Goal: Transaction & Acquisition: Obtain resource

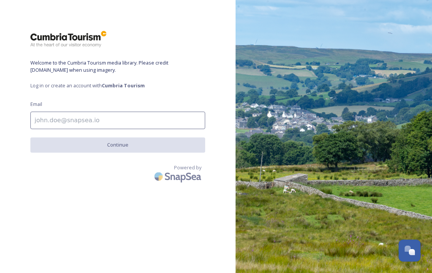
click at [103, 118] on input at bounding box center [117, 120] width 175 height 17
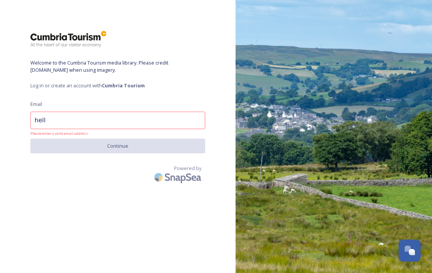
type input "hello"
drag, startPoint x: 57, startPoint y: 121, endPoint x: 22, endPoint y: 121, distance: 34.6
click at [24, 121] on div "Welcome to the Cumbria Tourism media library. Please credit visitlakedistrict.c…" at bounding box center [118, 136] width 236 height 213
click at [57, 122] on input at bounding box center [117, 120] width 175 height 17
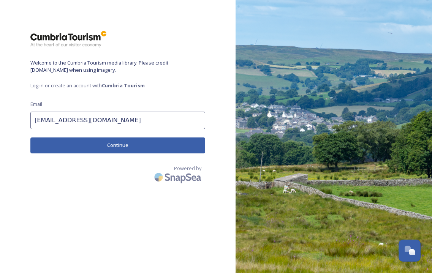
type input "Hello@northviewadventure.co.uk"
click at [62, 146] on button "Continue" at bounding box center [117, 146] width 175 height 16
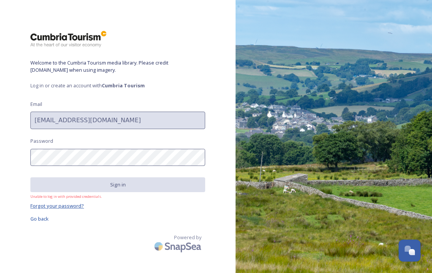
click at [62, 205] on span "Forgot your password?" at bounding box center [57, 206] width 54 height 7
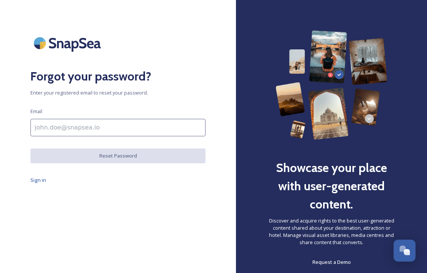
click at [123, 121] on input at bounding box center [117, 127] width 175 height 17
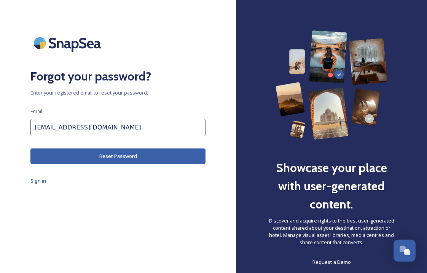
type input "hello@northviewadventure.co.uk"
click at [101, 159] on button "Reset Password" at bounding box center [117, 157] width 175 height 16
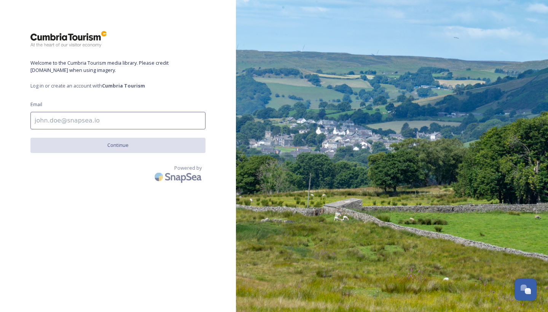
click at [99, 118] on input at bounding box center [117, 120] width 175 height 17
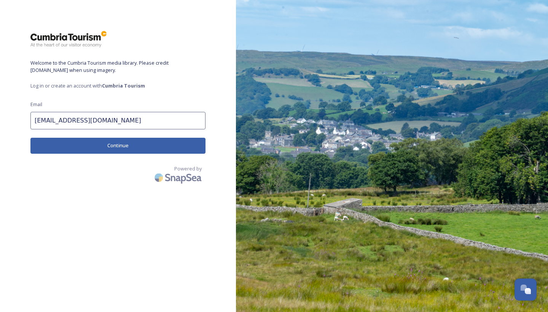
type input "hello@northviewadventure.co.uk"
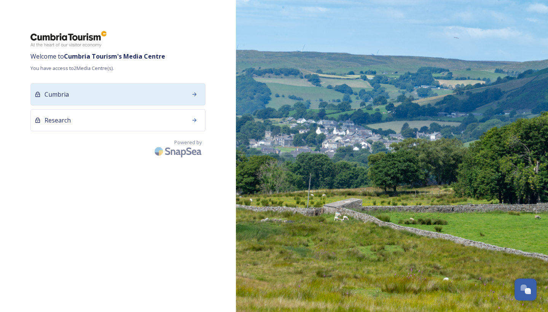
click at [149, 98] on div "Cumbria" at bounding box center [117, 94] width 175 height 22
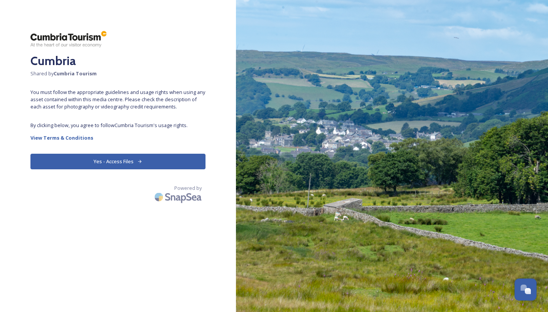
click at [130, 161] on button "Yes - Access Files" at bounding box center [117, 162] width 175 height 16
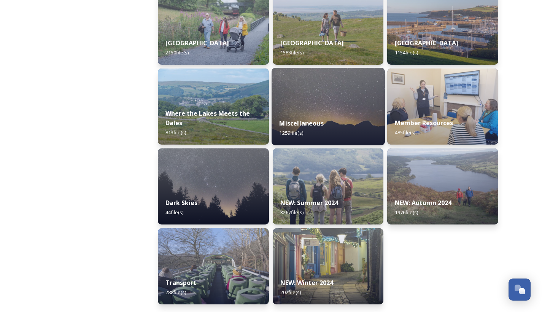
scroll to position [213, 0]
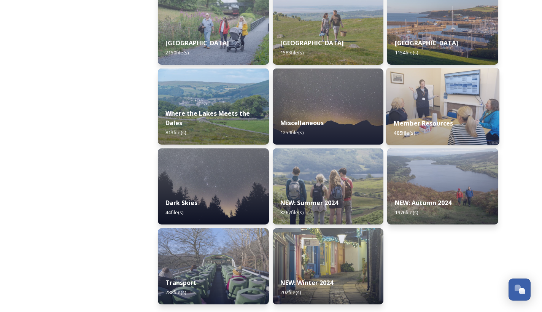
click at [448, 93] on img at bounding box center [442, 107] width 113 height 78
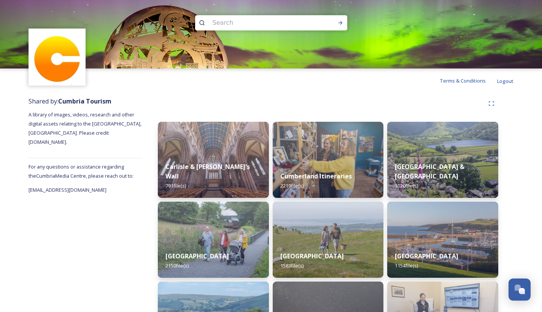
click at [251, 21] on input at bounding box center [261, 22] width 104 height 17
type input "media library"
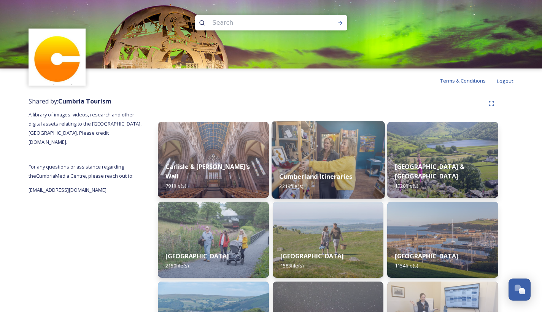
click at [311, 178] on strong "Cumberland Itineraries" at bounding box center [315, 176] width 73 height 8
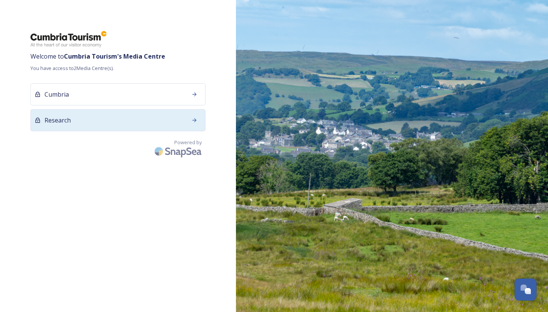
click at [177, 119] on div "Research" at bounding box center [117, 120] width 175 height 22
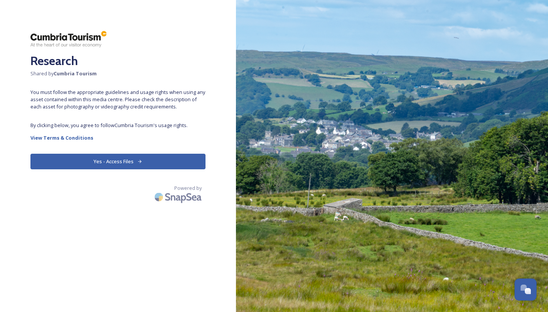
click at [138, 160] on icon at bounding box center [139, 161] width 5 height 5
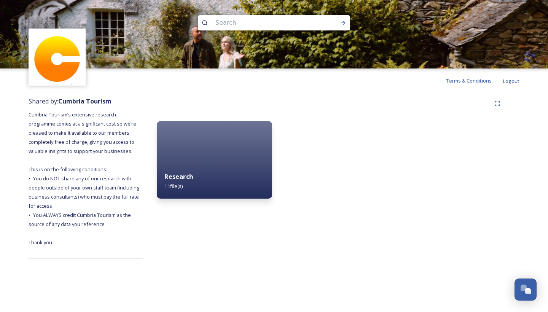
click at [230, 174] on div "Research 11 file(s)" at bounding box center [214, 181] width 115 height 35
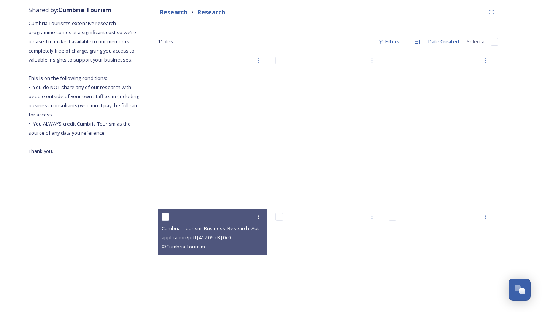
scroll to position [72, 0]
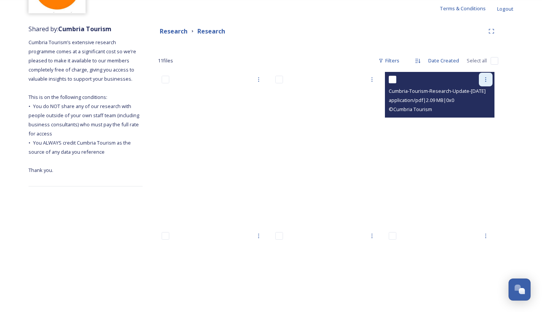
click at [486, 80] on icon at bounding box center [486, 79] width 6 height 6
click at [482, 112] on span "Download" at bounding box center [476, 110] width 23 height 7
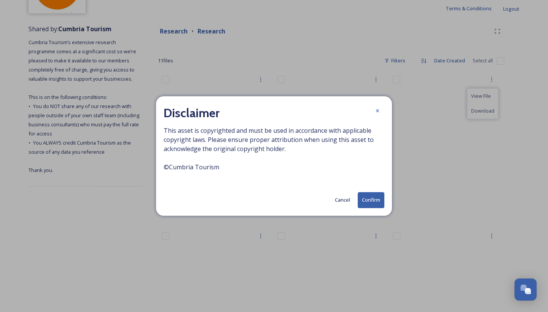
click at [376, 200] on button "Confirm" at bounding box center [370, 200] width 27 height 16
